Goal: Information Seeking & Learning: Learn about a topic

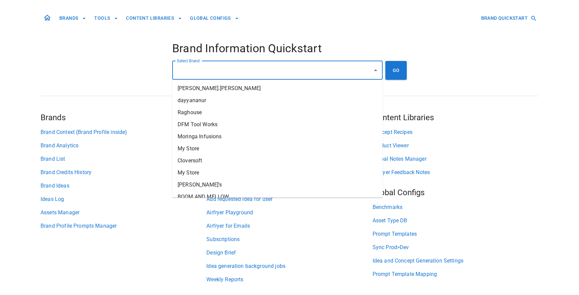
click at [234, 74] on input "Select Brand" at bounding box center [272, 70] width 194 height 13
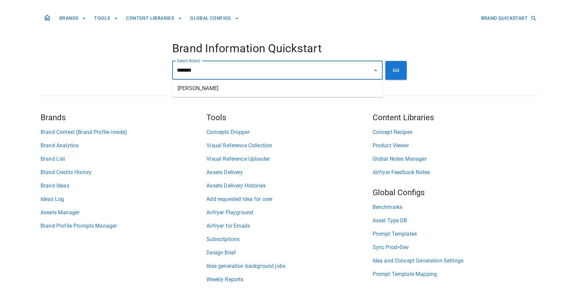
click at [282, 88] on li "[PERSON_NAME]" at bounding box center [277, 88] width 210 height 12
type input "**********"
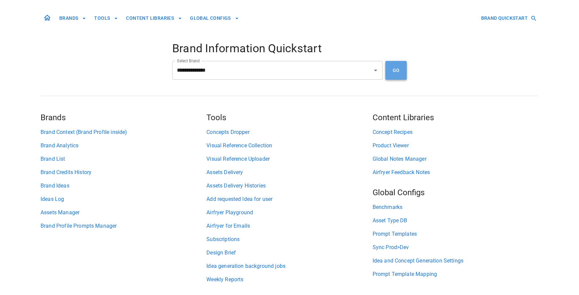
click at [406, 65] on button "GO" at bounding box center [395, 70] width 21 height 19
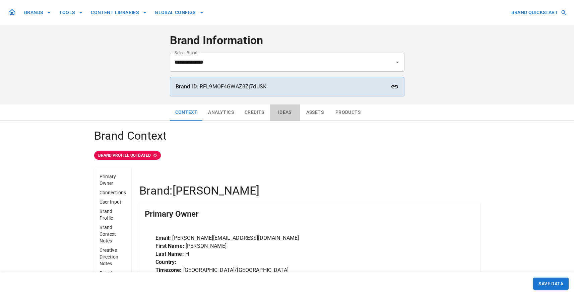
click at [279, 115] on button "Ideas" at bounding box center [285, 112] width 30 height 16
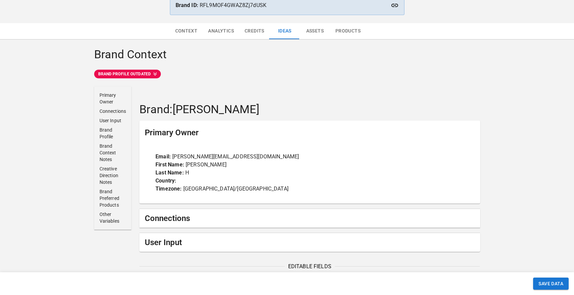
scroll to position [107, 0]
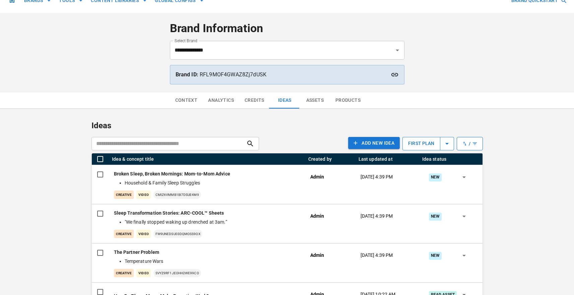
scroll to position [12, 0]
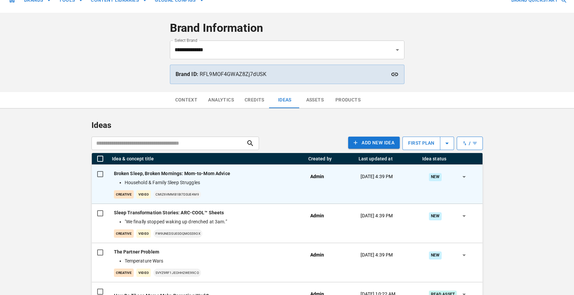
click at [244, 179] on li "Household & Family Sleep Struggles" at bounding box center [211, 182] width 172 height 7
